Goal: Complete application form

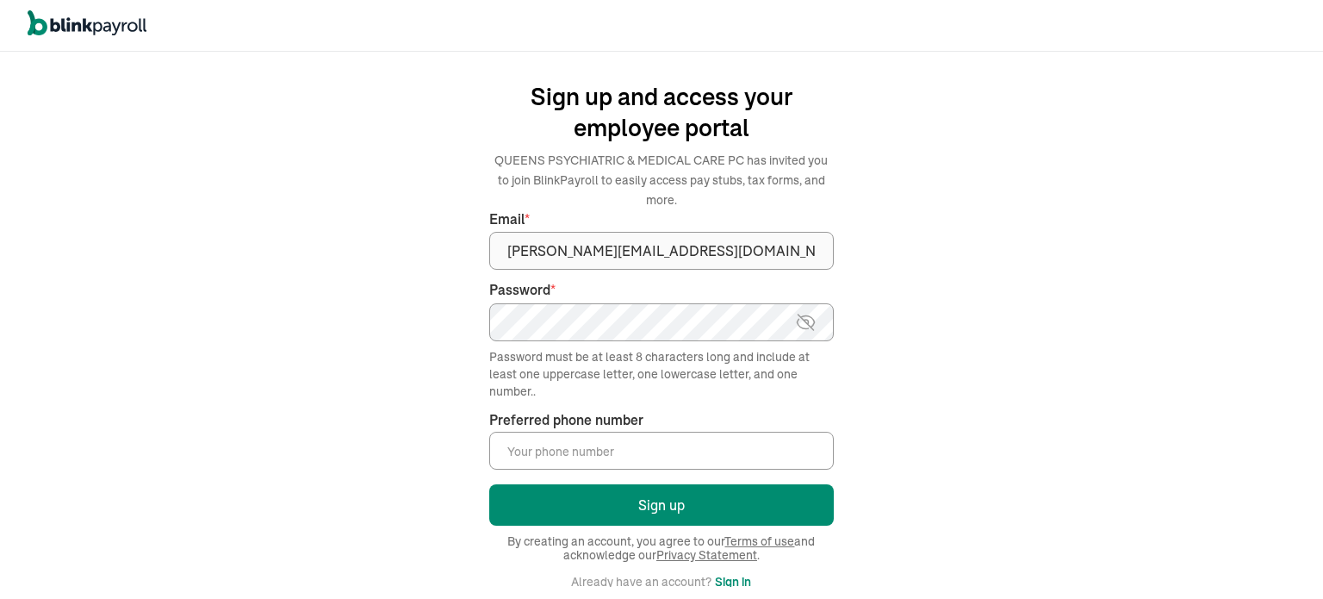
click at [808, 325] on img at bounding box center [806, 322] width 22 height 21
click at [539, 442] on input "Preferred phone number *" at bounding box center [661, 451] width 345 height 38
type input "(347) 840-0409"
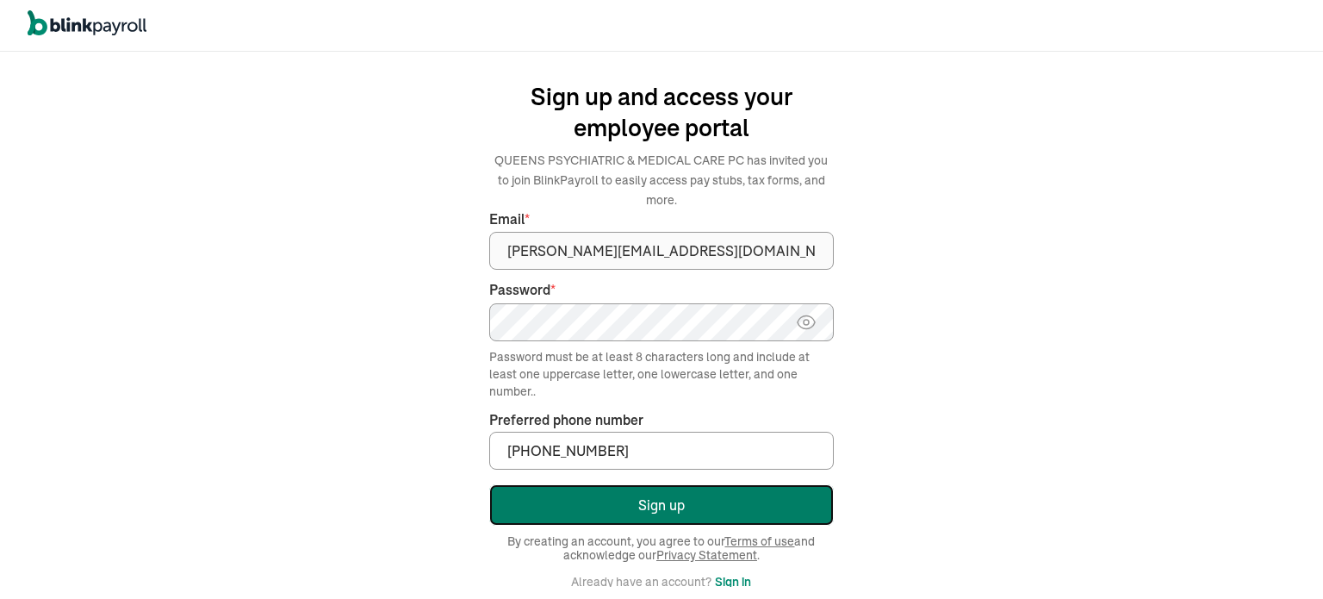
click at [634, 512] on button "Sign up" at bounding box center [661, 504] width 345 height 41
